Goal: Task Accomplishment & Management: Use online tool/utility

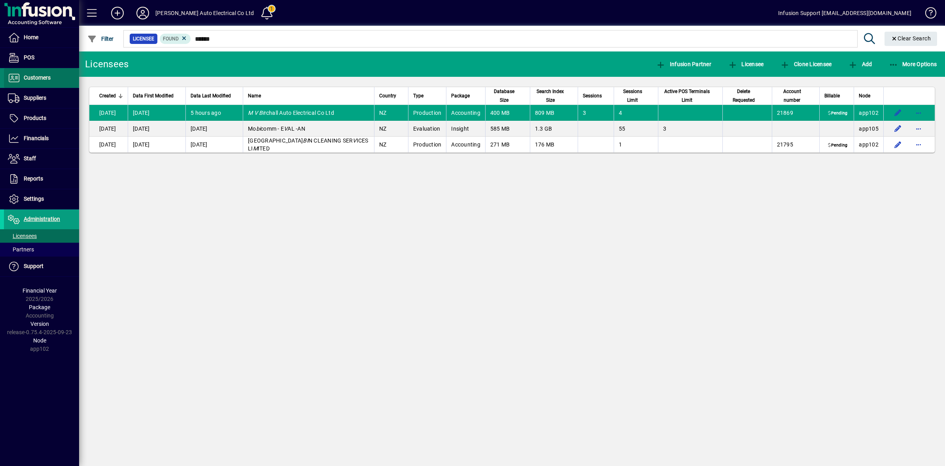
click at [24, 81] on span "Customers" at bounding box center [27, 77] width 47 height 9
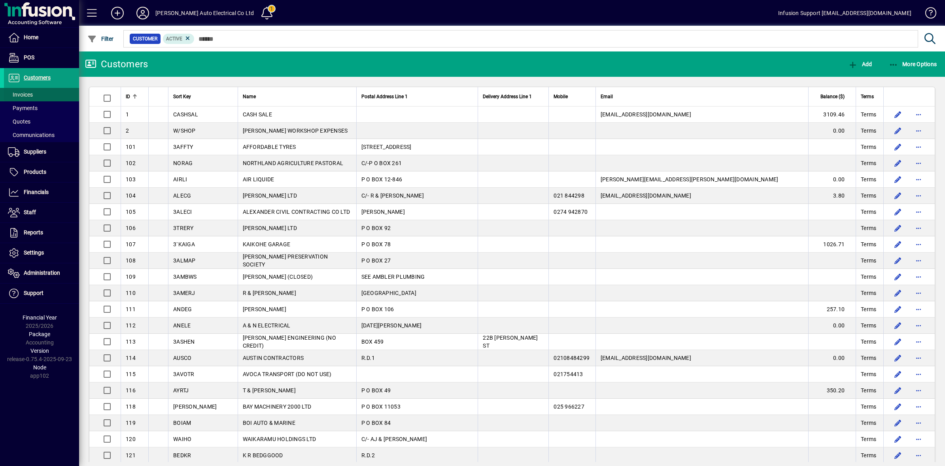
click at [23, 92] on span "Invoices" at bounding box center [20, 94] width 25 height 6
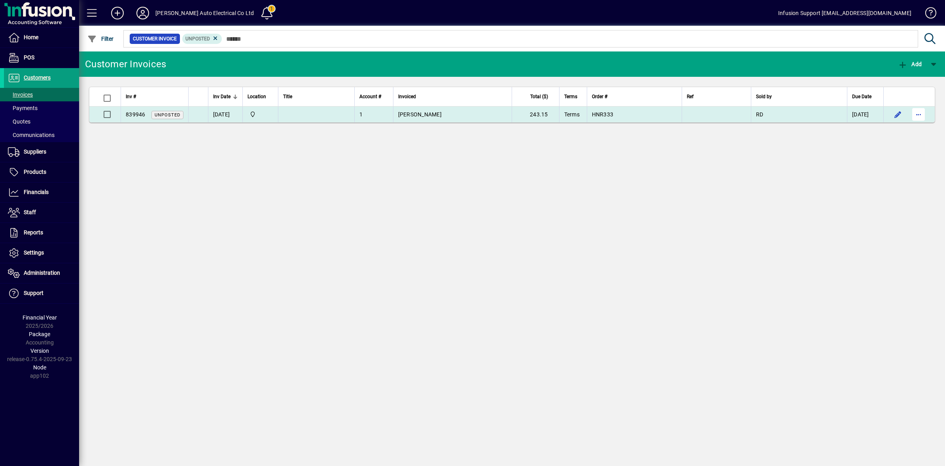
click at [922, 114] on span "button" at bounding box center [918, 114] width 19 height 19
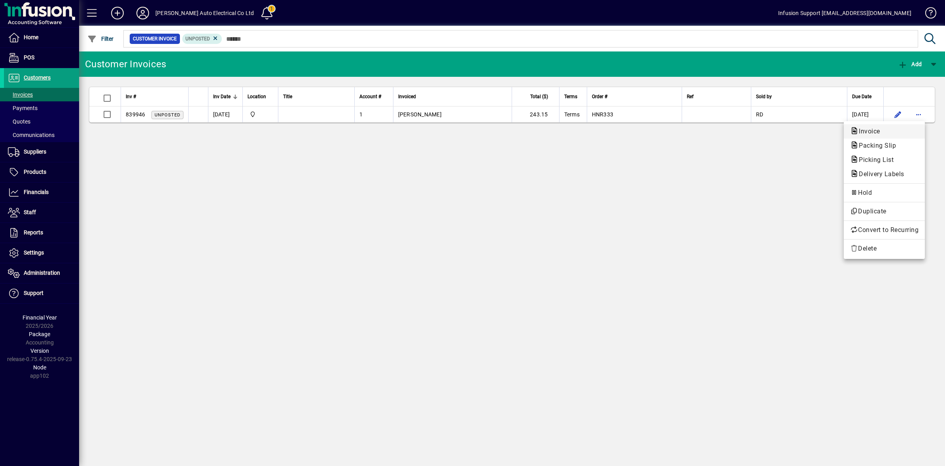
click at [874, 134] on span "Invoice" at bounding box center [867, 131] width 34 height 8
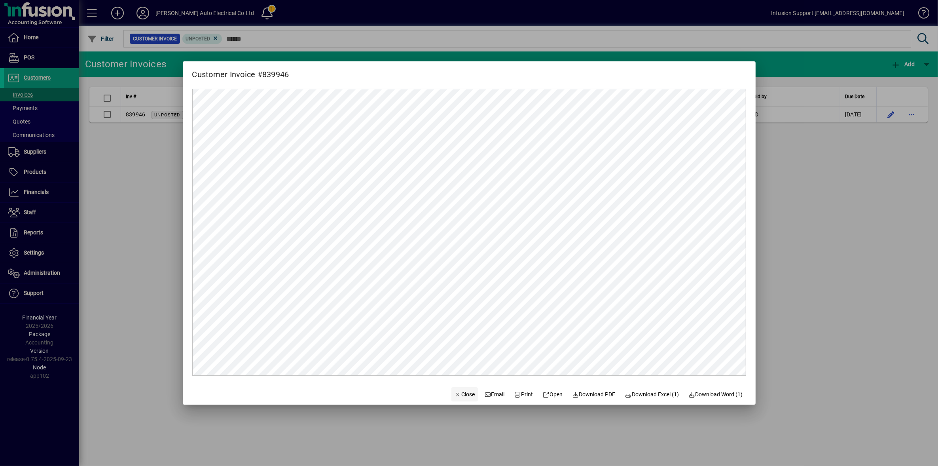
click at [464, 392] on span "Close" at bounding box center [464, 394] width 21 height 8
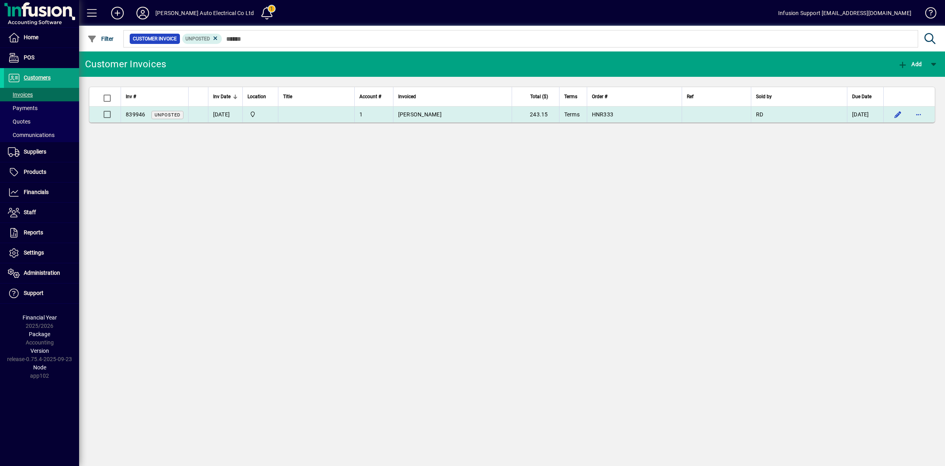
click at [450, 119] on td "[PERSON_NAME]" at bounding box center [452, 114] width 119 height 16
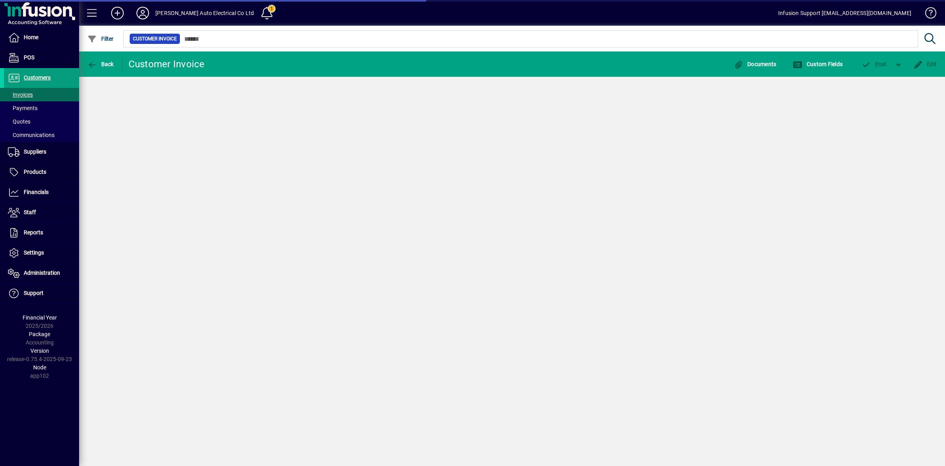
click at [450, 119] on div "Back Customer Invoice Documents Custom Fields P ost Edit" at bounding box center [512, 258] width 866 height 414
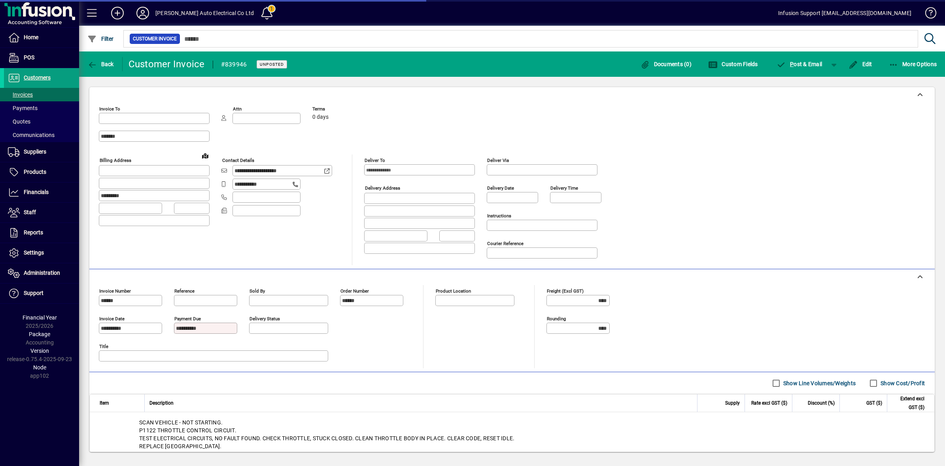
type input "**********"
type input "*******"
type input "****"
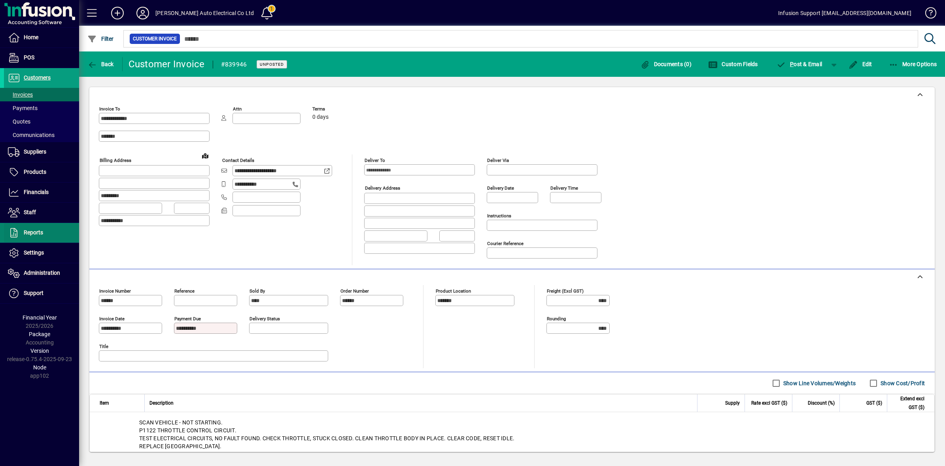
click at [40, 234] on span "Reports" at bounding box center [33, 232] width 19 height 6
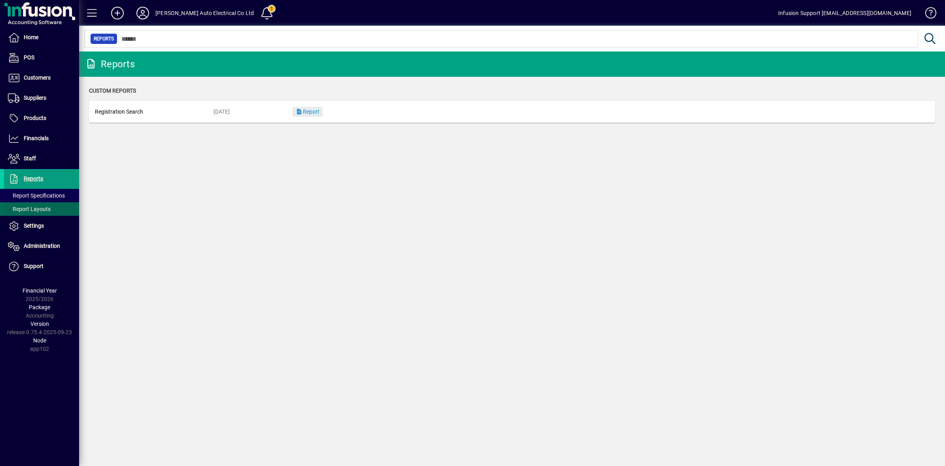
click at [40, 200] on span at bounding box center [41, 208] width 75 height 19
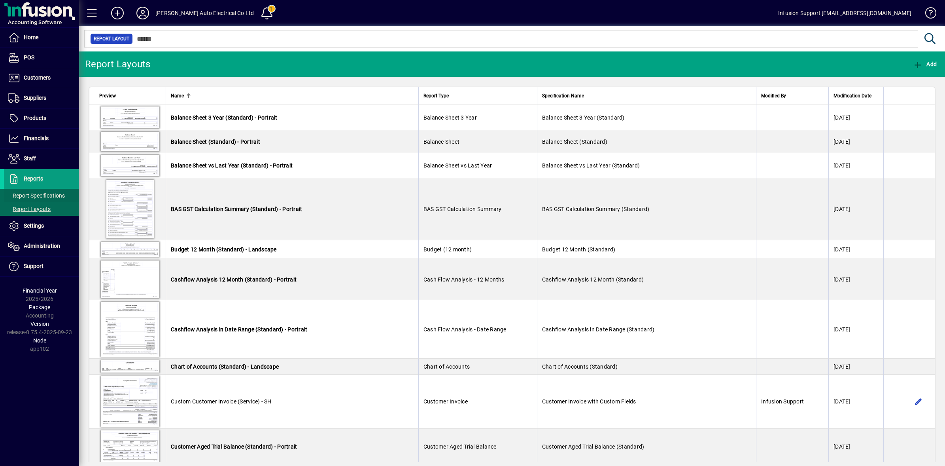
click at [40, 197] on span "Report Specifications" at bounding box center [36, 195] width 57 height 6
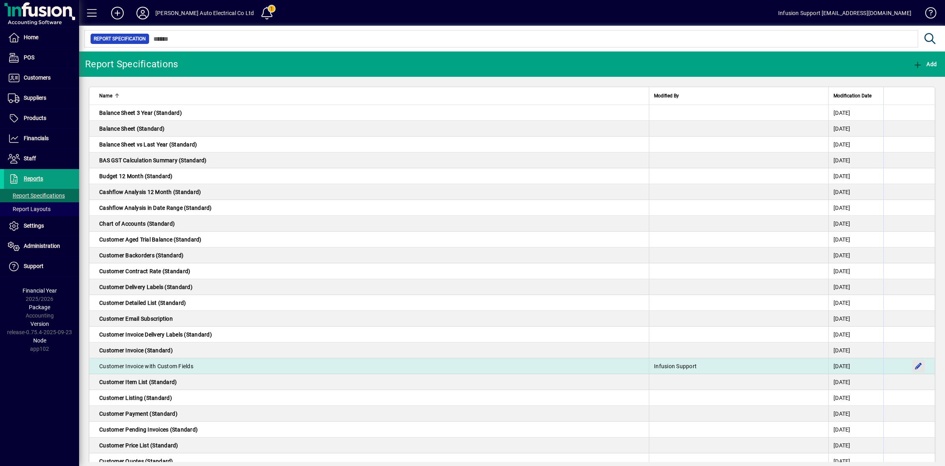
click at [911, 363] on span "button" at bounding box center [918, 365] width 19 height 19
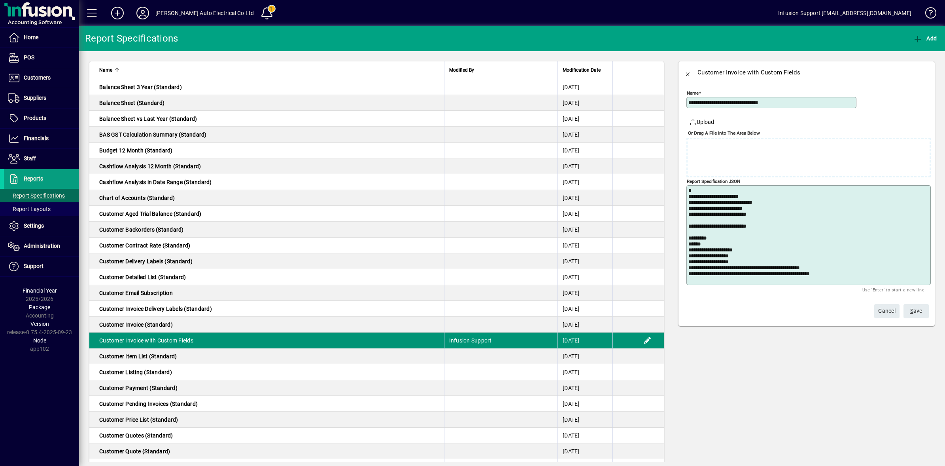
click at [635, 341] on td at bounding box center [638, 340] width 51 height 16
click at [640, 341] on td at bounding box center [638, 340] width 51 height 16
click at [811, 309] on mat-toolbar-row "Cancel S ave" at bounding box center [805, 310] width 252 height 20
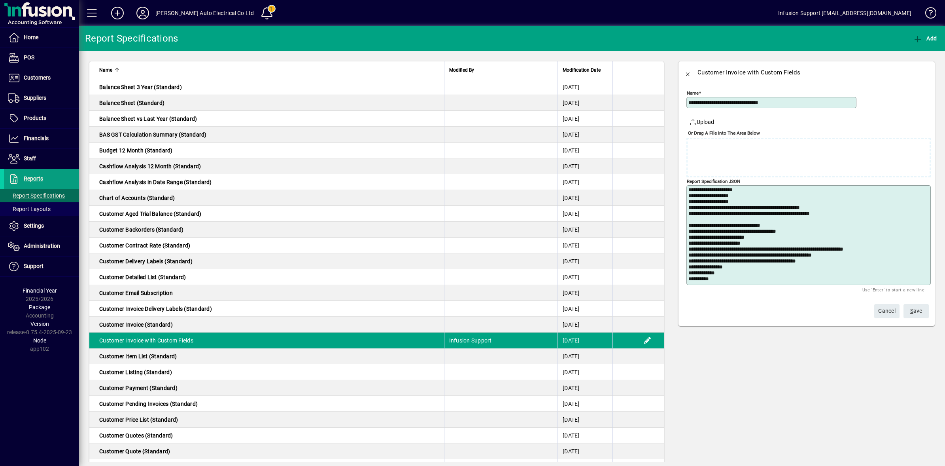
scroll to position [162, 0]
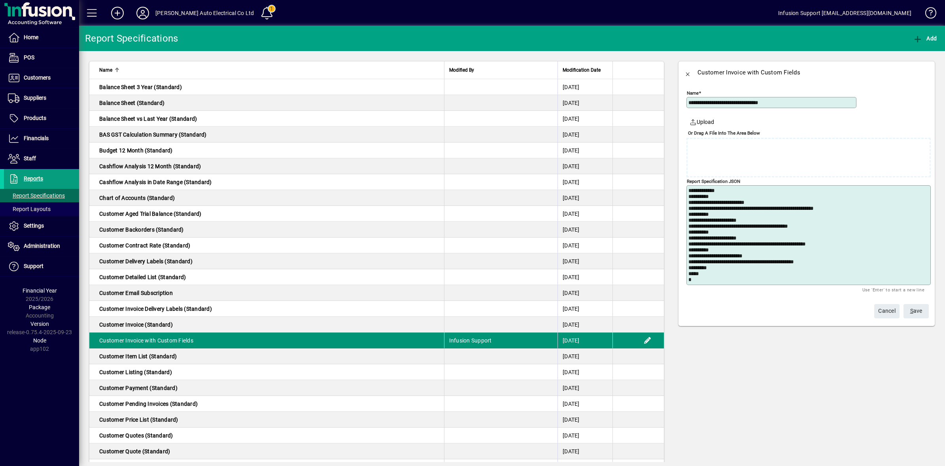
click at [400, 340] on td "Customer Invoice with Custom Fields" at bounding box center [266, 340] width 355 height 16
drag, startPoint x: 402, startPoint y: 339, endPoint x: 357, endPoint y: 340, distance: 44.7
click at [357, 340] on td "Customer Invoice with Custom Fields" at bounding box center [266, 340] width 355 height 16
click at [38, 197] on span "Report Specifications" at bounding box center [36, 195] width 57 height 6
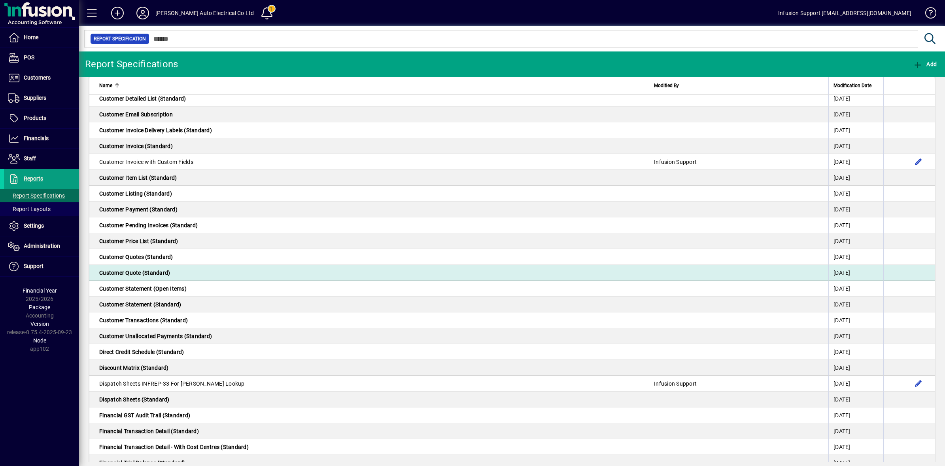
scroll to position [198, 0]
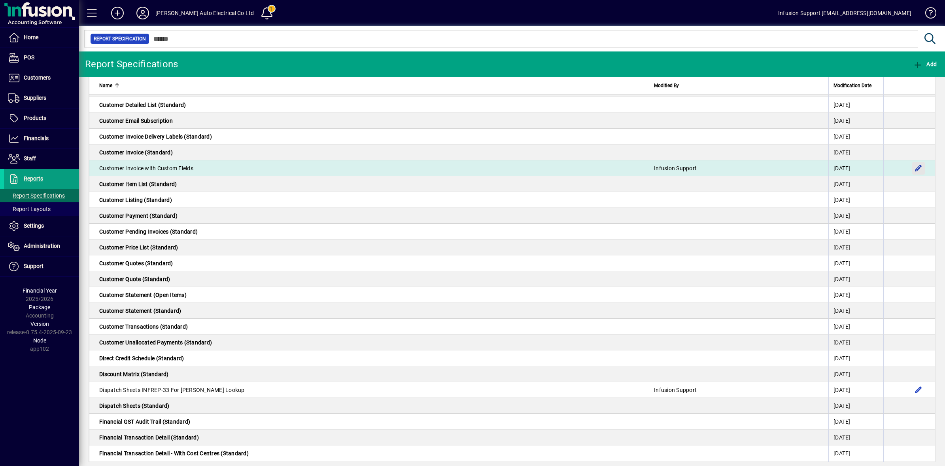
click at [910, 167] on span "button" at bounding box center [918, 168] width 19 height 19
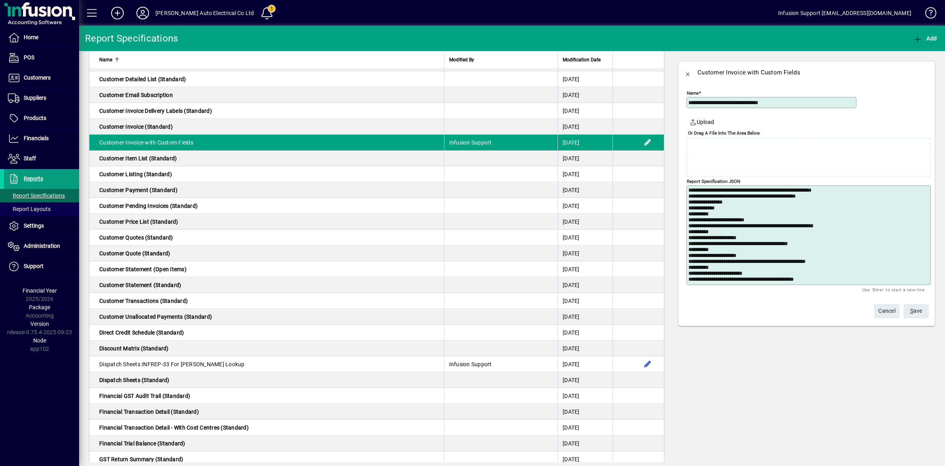
scroll to position [162, 0]
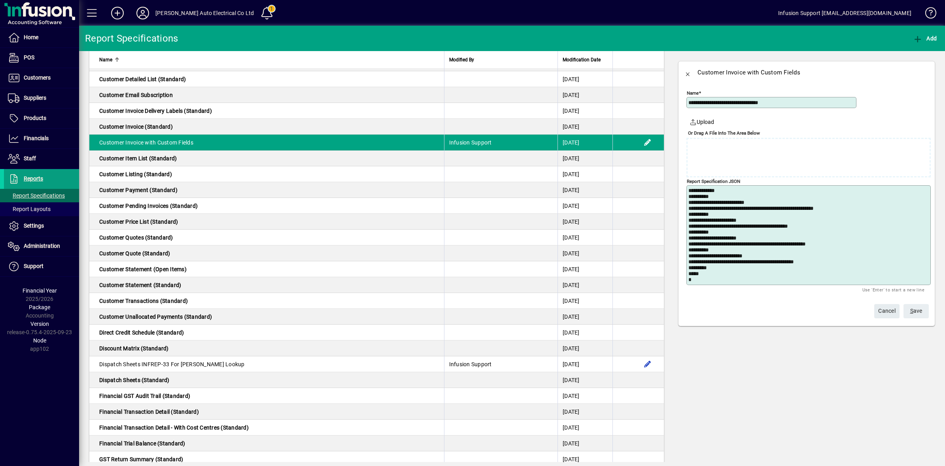
click at [915, 310] on span "S ave" at bounding box center [917, 310] width 12 height 13
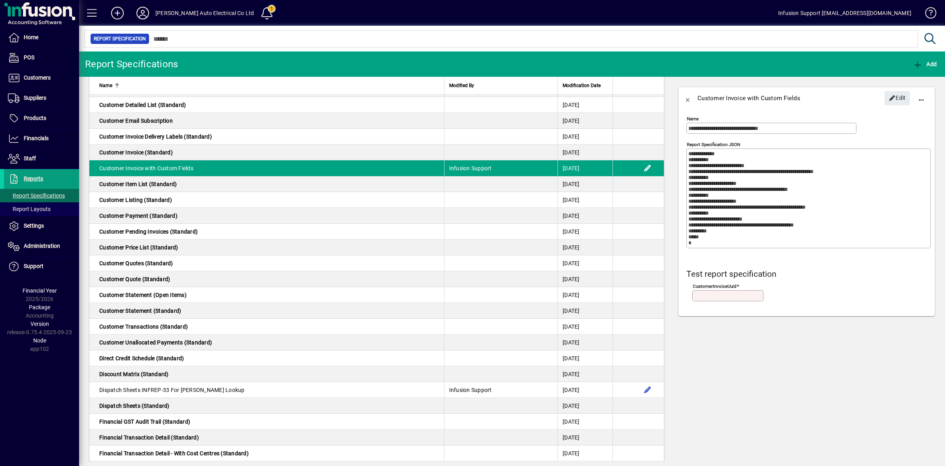
click at [704, 295] on input "customerInvoiceUuid" at bounding box center [729, 295] width 69 height 6
paste input "**********"
type input "**********"
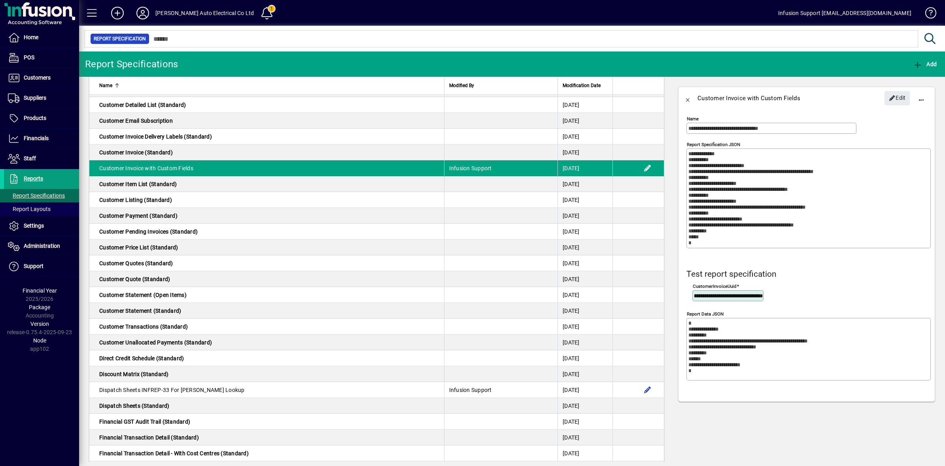
type textarea "**********"
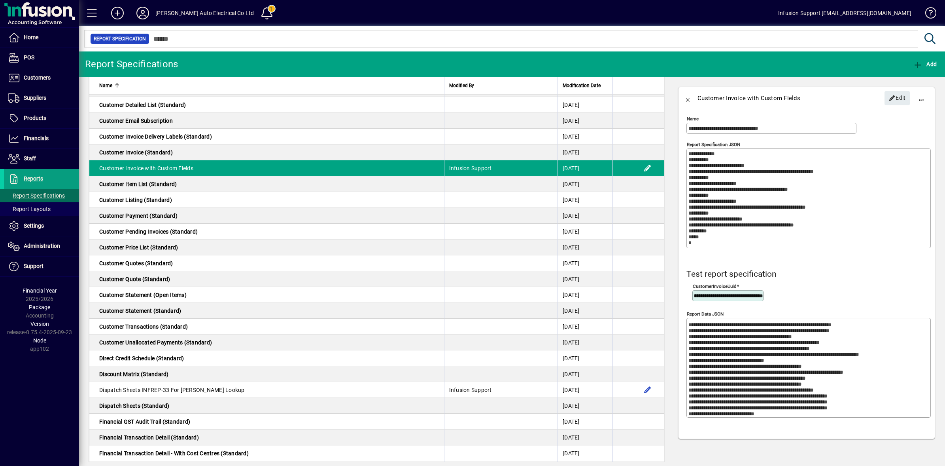
scroll to position [1780, 0]
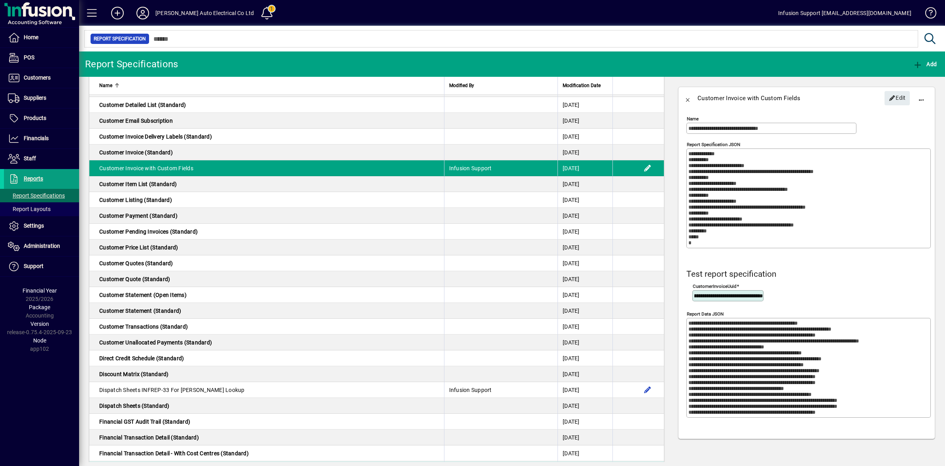
type input "**********"
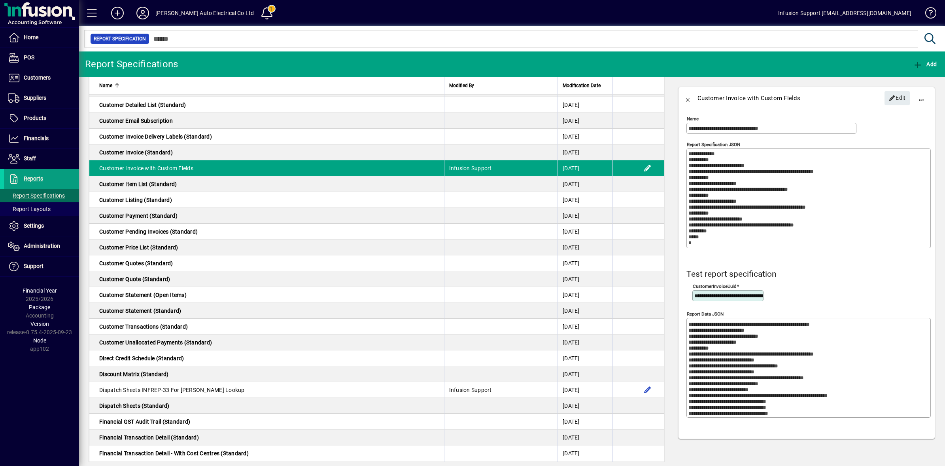
scroll to position [0, 0]
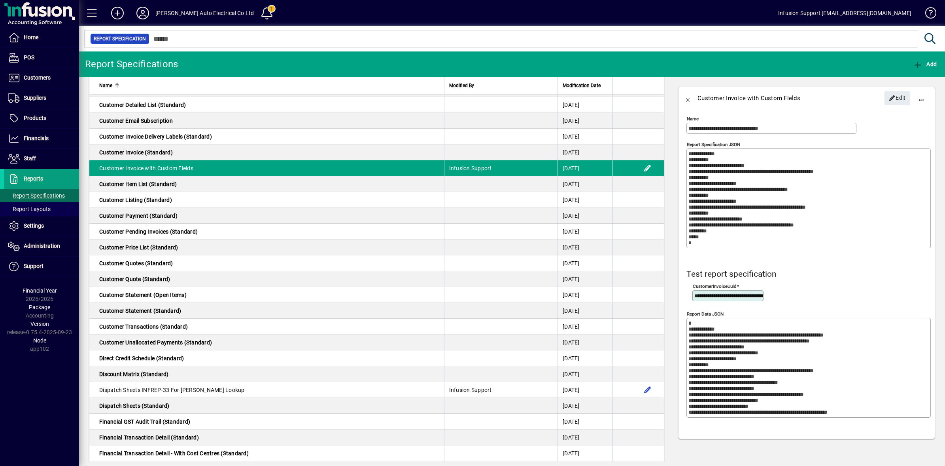
click at [736, 345] on textarea "Report Data JSON" at bounding box center [810, 367] width 242 height 95
click at [689, 325] on textarea "Report Data JSON" at bounding box center [810, 367] width 242 height 95
click at [697, 329] on textarea "Report Data JSON" at bounding box center [810, 367] width 242 height 95
click at [708, 339] on textarea "Report Data JSON" at bounding box center [810, 367] width 242 height 95
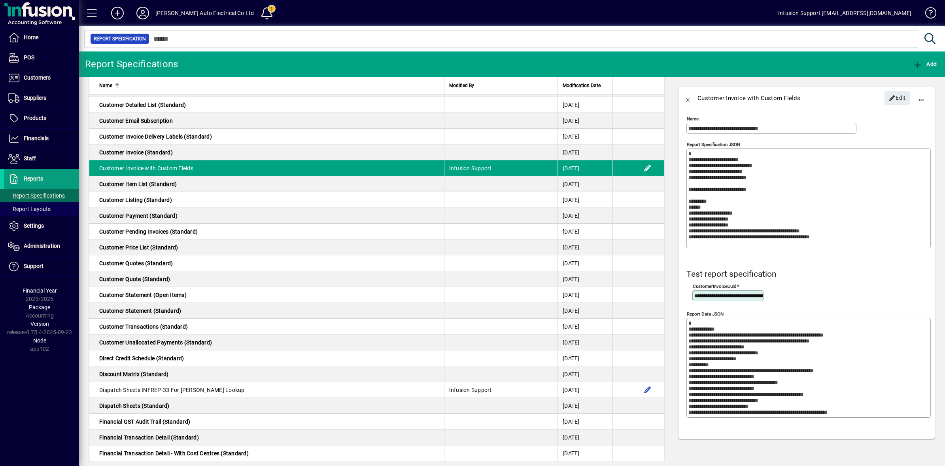
scroll to position [162, 0]
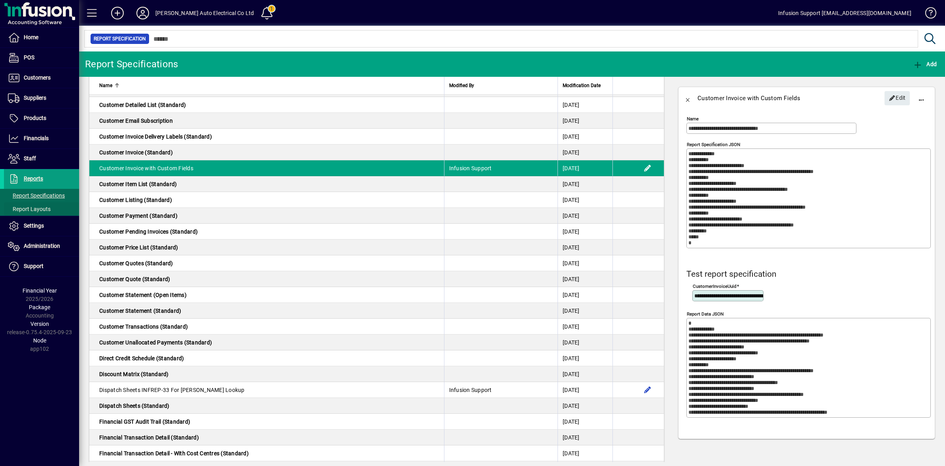
click at [44, 212] on span "Report Layouts" at bounding box center [27, 209] width 47 height 8
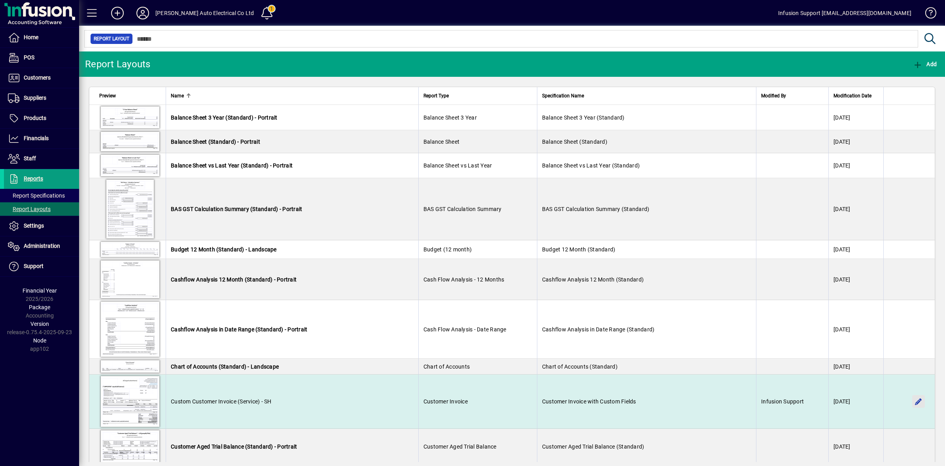
click at [911, 403] on span "button" at bounding box center [918, 401] width 19 height 19
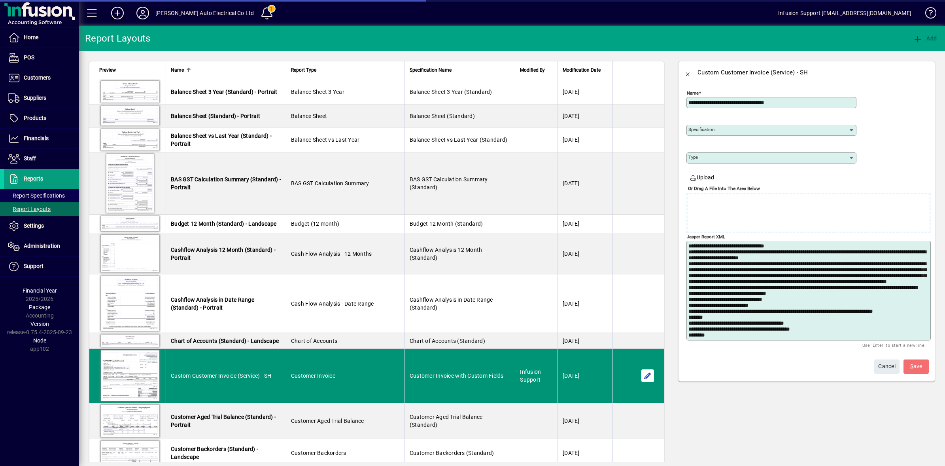
type input "**********"
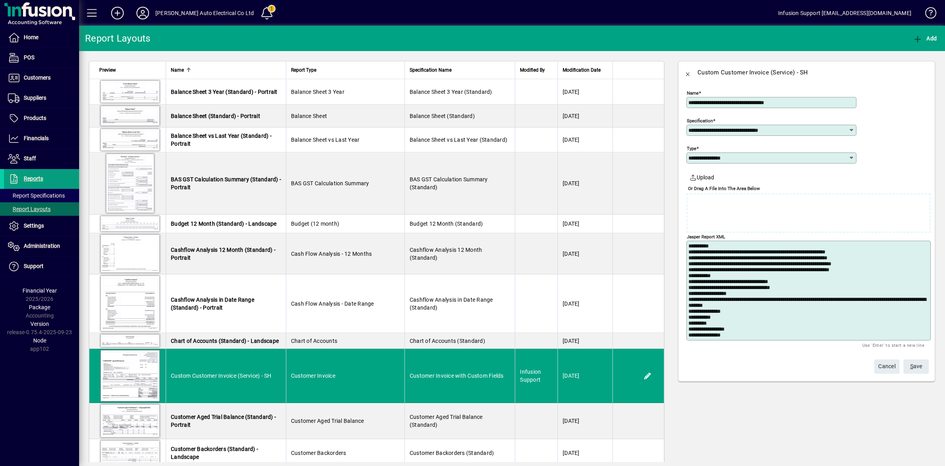
scroll to position [17612, 0]
click at [733, 293] on textarea "Jasper Report XML" at bounding box center [810, 290] width 242 height 95
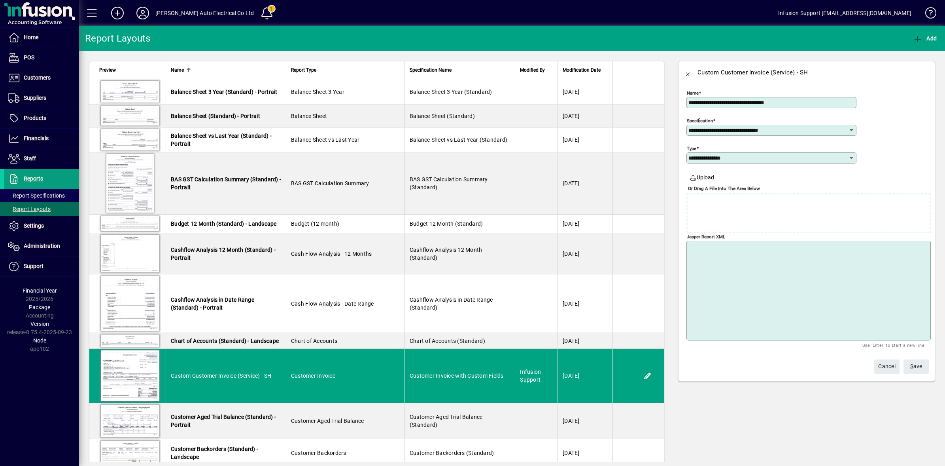
scroll to position [0, 0]
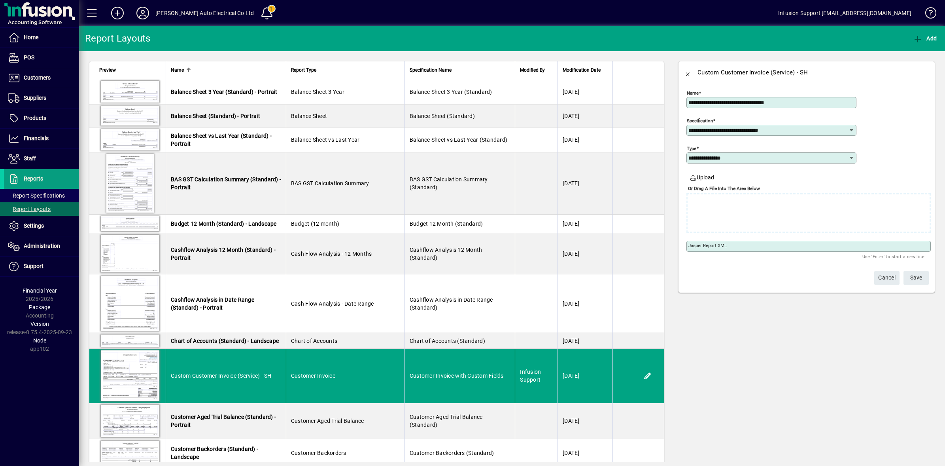
click at [698, 244] on textarea "Jasper Report XML" at bounding box center [810, 246] width 242 height 6
paste textarea "**********"
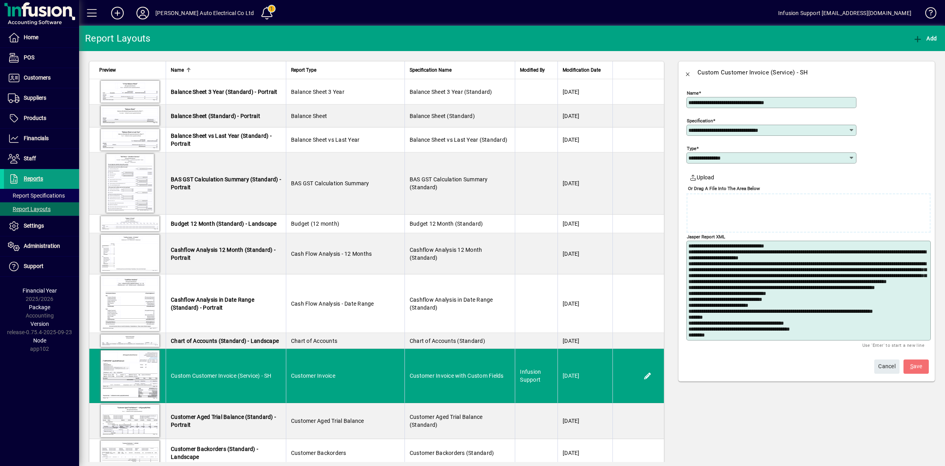
scroll to position [17612, 0]
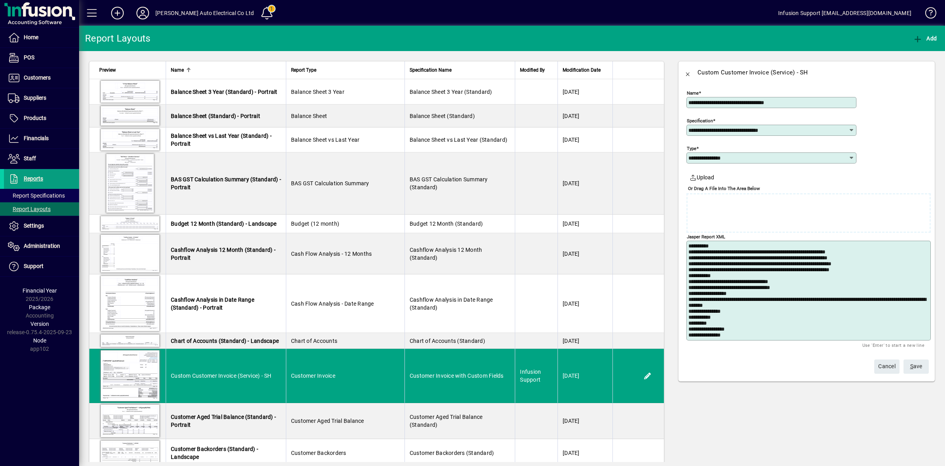
type textarea "**********"
click at [916, 366] on span "S ave" at bounding box center [917, 366] width 12 height 13
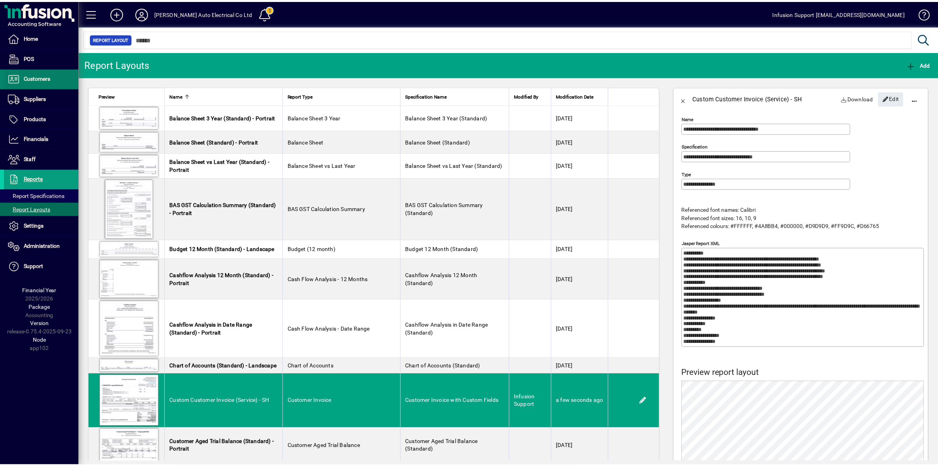
scroll to position [0, 0]
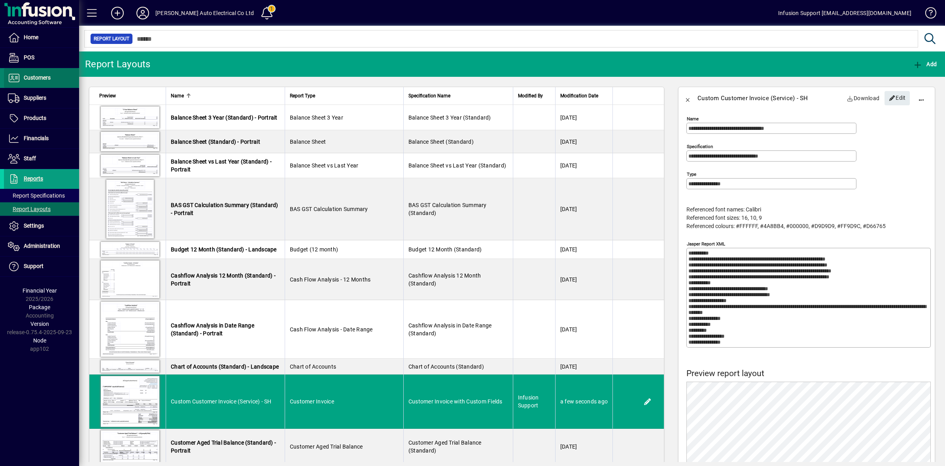
click at [28, 75] on span "Customers" at bounding box center [37, 77] width 27 height 6
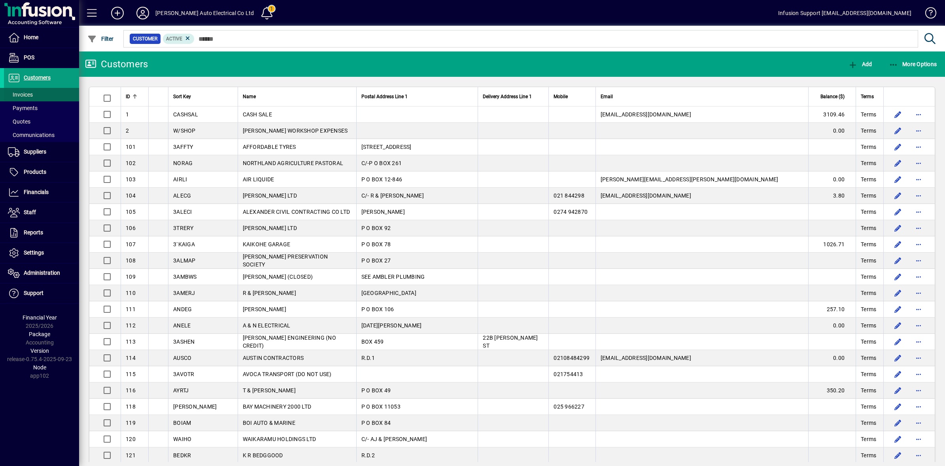
click at [25, 93] on span "Invoices" at bounding box center [20, 94] width 25 height 6
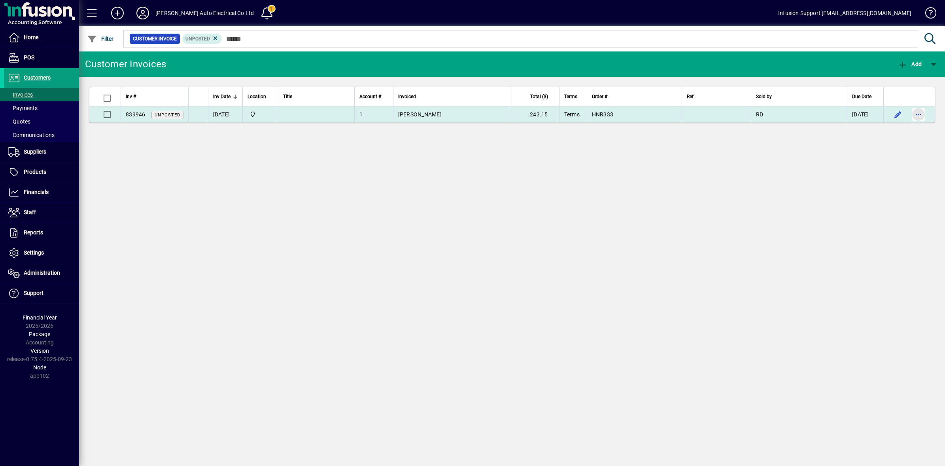
click at [920, 116] on span "button" at bounding box center [918, 114] width 19 height 19
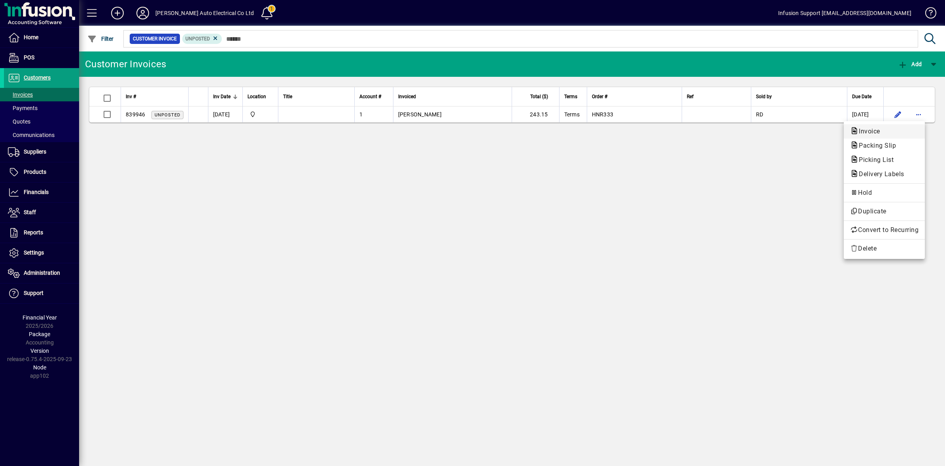
click at [868, 133] on span "Invoice" at bounding box center [867, 131] width 34 height 8
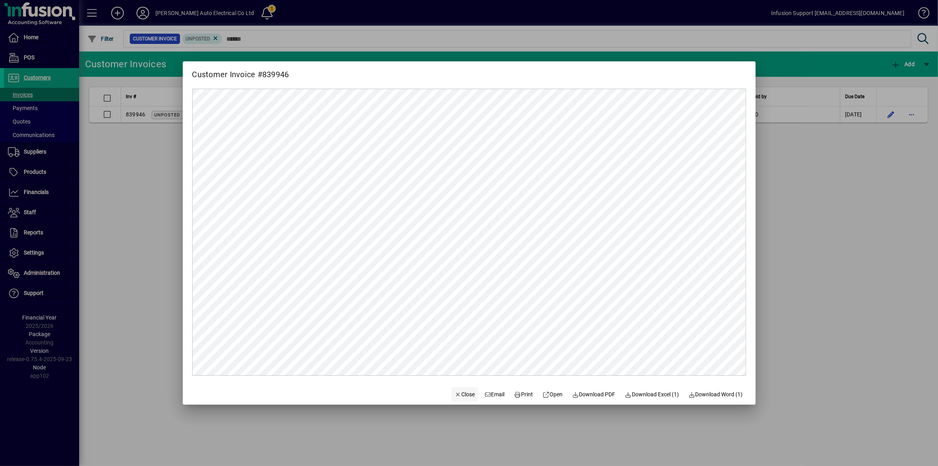
click at [456, 392] on span "Close" at bounding box center [464, 394] width 21 height 8
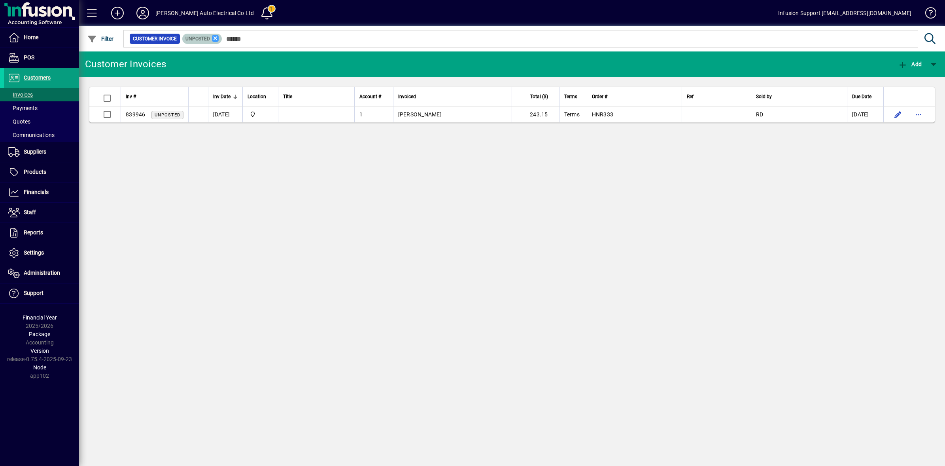
click at [217, 38] on icon at bounding box center [215, 38] width 7 height 7
